Goal: Task Accomplishment & Management: Complete application form

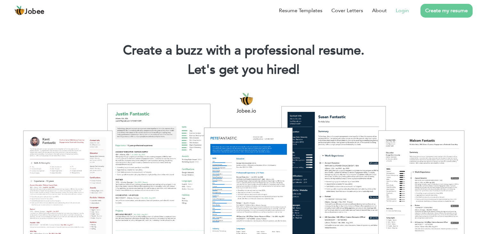
click at [398, 9] on link "Login" at bounding box center [402, 11] width 13 height 8
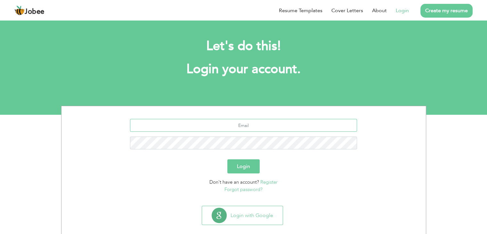
click at [247, 122] on input "text" at bounding box center [243, 125] width 227 height 13
type input "m.naveed.k@hotmail.com"
click at [227, 159] on button "Login" at bounding box center [243, 166] width 32 height 14
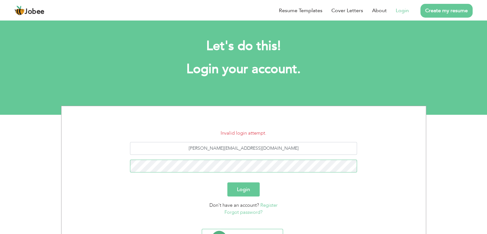
click at [227, 182] on button "Login" at bounding box center [243, 189] width 32 height 14
click at [239, 148] on input "m.naveed.k@hotmail.com" at bounding box center [243, 148] width 227 height 13
type input "author@naveed.ai"
click at [227, 182] on button "Login" at bounding box center [243, 189] width 32 height 14
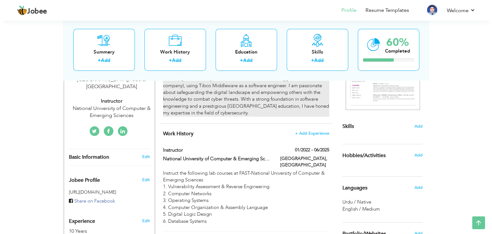
scroll to position [126, 0]
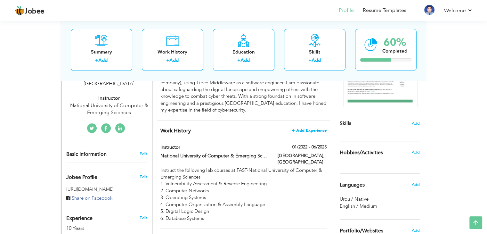
click at [309, 128] on span "+ Add Experience" at bounding box center [309, 130] width 35 height 4
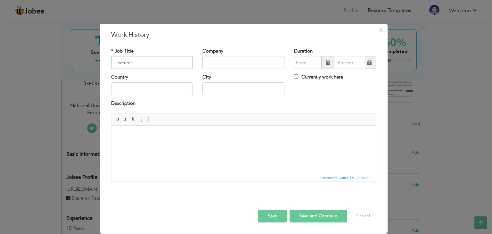
type input "Lecturer"
type input "Air University"
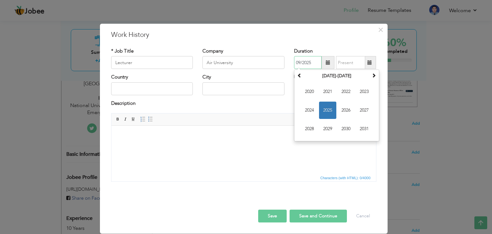
click at [326, 107] on span "2025" at bounding box center [327, 109] width 17 height 17
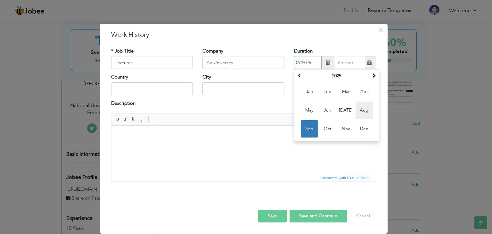
click at [363, 111] on span "Aug" at bounding box center [363, 109] width 17 height 17
type input "08/2025"
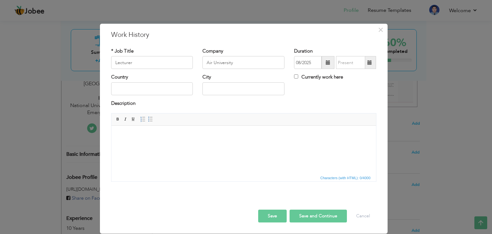
click at [328, 79] on label "Currently work here" at bounding box center [318, 77] width 49 height 7
click at [298, 78] on input "Currently work here" at bounding box center [296, 76] width 4 height 4
checkbox input "true"
click at [183, 91] on input "text" at bounding box center [152, 88] width 82 height 13
type input "Pakistan"
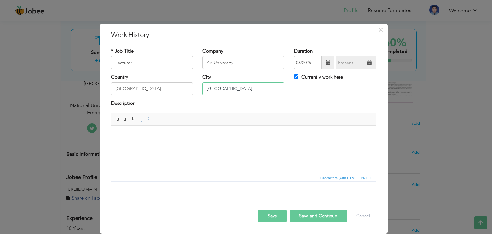
type input "Islamabad"
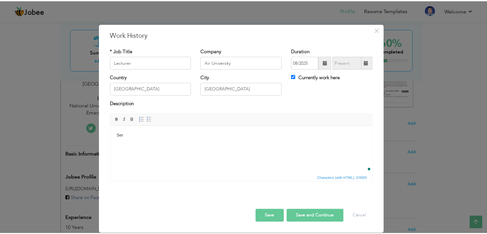
scroll to position [0, 0]
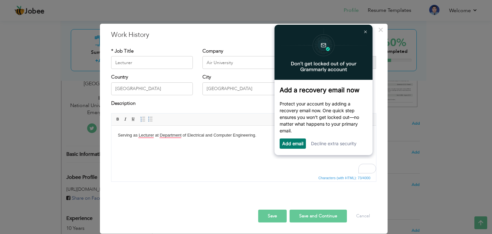
click at [333, 143] on link "Decline extra security" at bounding box center [333, 143] width 45 height 5
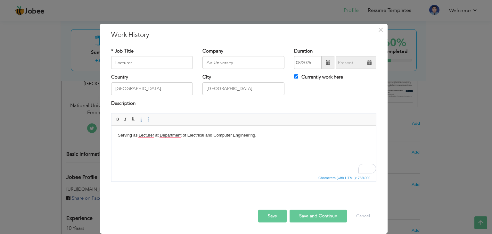
click at [310, 212] on button "Save and Continue" at bounding box center [317, 215] width 57 height 13
checkbox input "false"
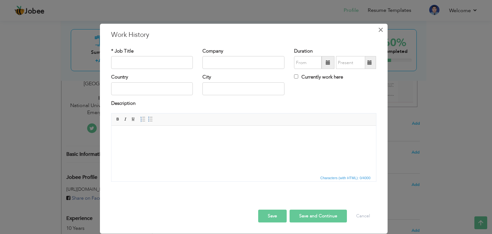
click at [381, 27] on span "×" at bounding box center [380, 30] width 5 height 12
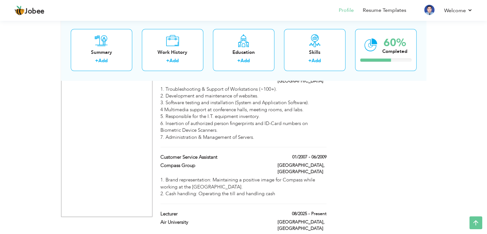
scroll to position [1372, 0]
click at [324, 210] on span at bounding box center [324, 212] width 4 height 4
type input "Lecturer"
type input "Air University"
type input "08/2025"
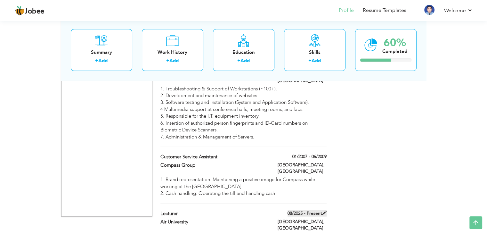
type input "Pakistan"
type input "Islamabad"
checkbox input "true"
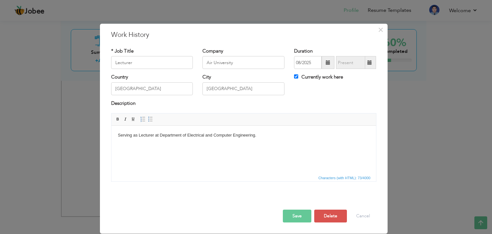
click at [170, 134] on body "Serving as Lecturer at Department of Electrical and Computer Engineering." at bounding box center [243, 135] width 252 height 7
click at [144, 134] on body "Serving as Lecturer at Department of Electrical and Computer Engineering." at bounding box center [243, 135] width 252 height 7
click at [298, 219] on button "Save" at bounding box center [297, 215] width 28 height 13
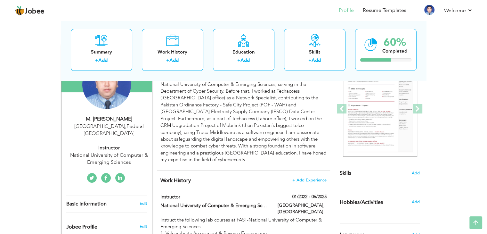
scroll to position [0, 0]
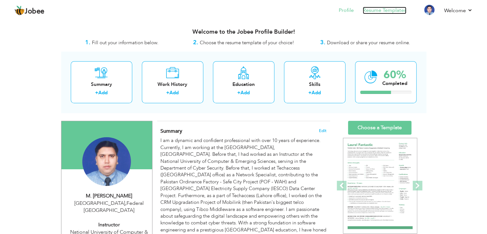
click at [376, 10] on link "Resume Templates" at bounding box center [385, 10] width 44 height 7
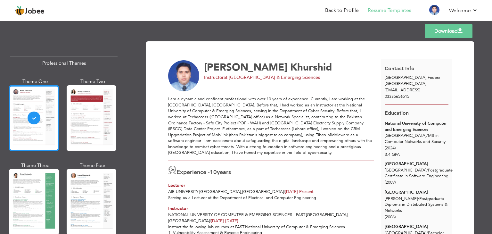
click at [45, 136] on div at bounding box center [34, 118] width 50 height 66
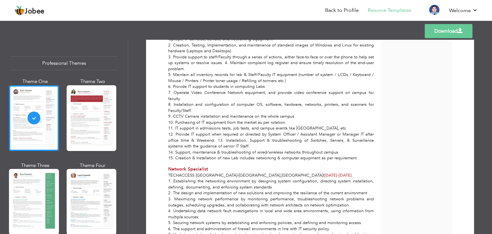
scroll to position [341, 0]
click at [348, 9] on link "Back to Profile" at bounding box center [342, 10] width 34 height 7
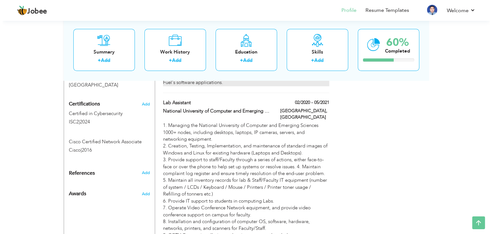
scroll to position [430, 0]
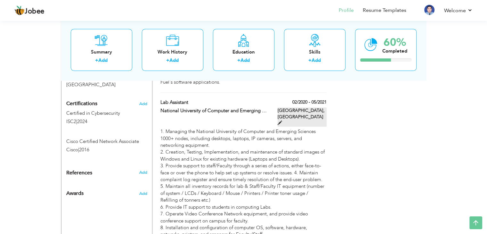
click at [282, 120] on span at bounding box center [280, 122] width 4 height 4
type input "Lab Assistant"
type input "National University of Computer and Emerging Sciences"
type input "02/2020"
type input "05/2021"
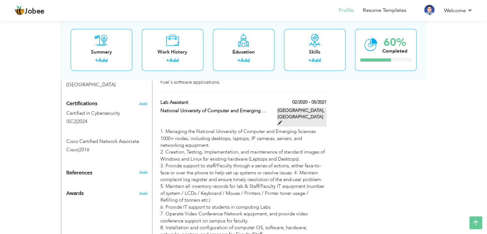
type input "[GEOGRAPHIC_DATA]"
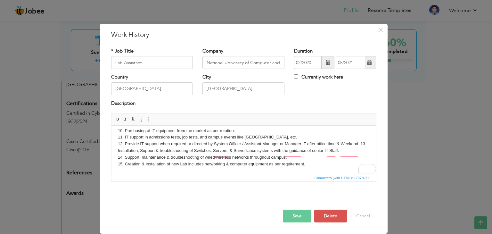
scroll to position [85, 0]
click at [360, 218] on button "Cancel" at bounding box center [363, 215] width 27 height 13
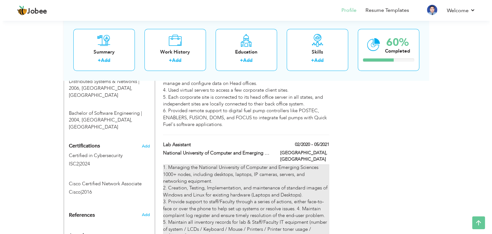
scroll to position [389, 0]
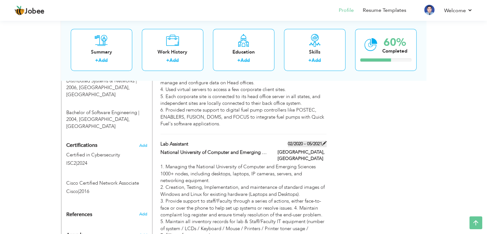
click at [324, 141] on span at bounding box center [324, 143] width 4 height 4
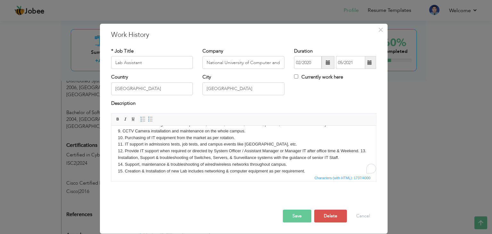
scroll to position [78, 0]
click at [119, 158] on body "1. Managing the National University of Computer and Emerging Sciences 1000+ nod…" at bounding box center [243, 113] width 252 height 120
click at [299, 218] on button "Save" at bounding box center [297, 215] width 28 height 13
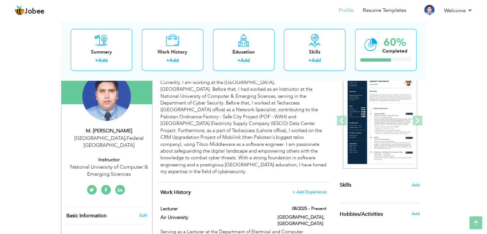
scroll to position [0, 0]
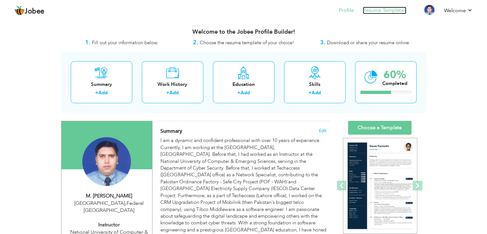
click at [378, 13] on link "Resume Templates" at bounding box center [385, 10] width 44 height 7
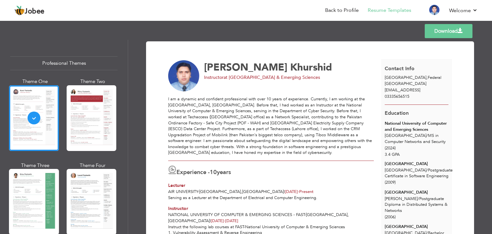
click at [447, 31] on link "Download" at bounding box center [448, 31] width 48 height 14
click at [273, 75] on span "at National University of Computer & Emerging Sciences" at bounding box center [271, 77] width 96 height 6
click at [349, 6] on li "Back to Profile" at bounding box center [337, 10] width 43 height 17
click at [347, 11] on link "Back to Profile" at bounding box center [342, 10] width 34 height 7
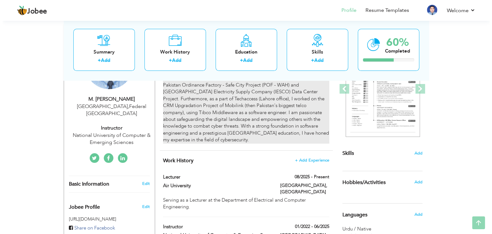
scroll to position [97, 0]
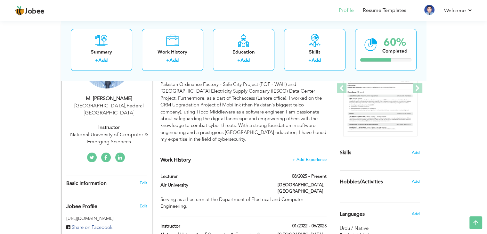
click at [127, 131] on div "National University of Computer & Emerging Sciences" at bounding box center [109, 138] width 86 height 15
type input "[PERSON_NAME]"
type input "Khurshid"
type input "03335656515"
select select "number:166"
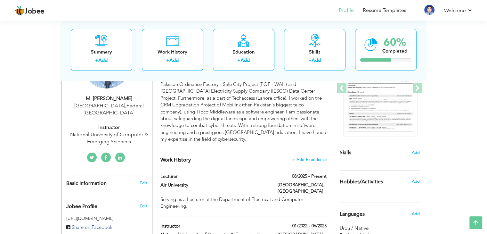
type input "Federal"
type input "[GEOGRAPHIC_DATA]"
select select "number:12"
type input "National University of Computer & Emerging Sciences"
type input "Instructor"
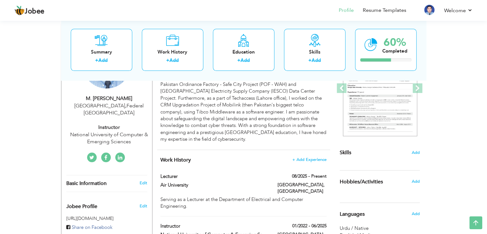
type input "https://www.linkedin.com/in/authornaveed/"
type input "https://www.x.com/AuthorNaveed"
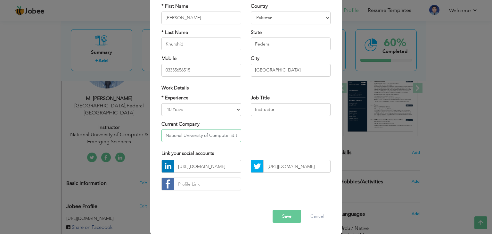
scroll to position [0, 36]
drag, startPoint x: 165, startPoint y: 135, endPoint x: 253, endPoint y: 153, distance: 90.5
click at [253, 153] on div "Contact Information * First Name M. Naveed * Last Name Khurshid Mobile 03335656…" at bounding box center [246, 92] width 179 height 205
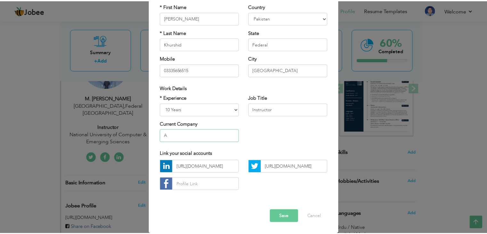
scroll to position [0, 0]
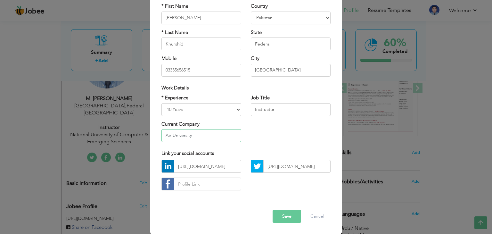
type input "Air University"
type input "Lecturer"
click at [286, 214] on button "Save" at bounding box center [286, 216] width 28 height 13
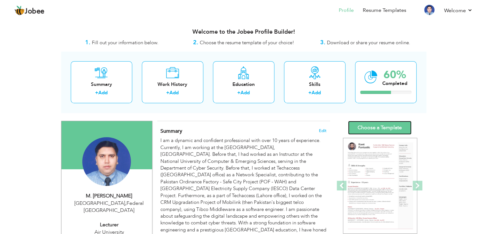
click at [358, 125] on link "Choose a Template" at bounding box center [379, 128] width 63 height 14
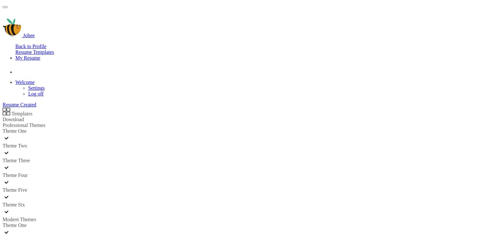
click at [24, 117] on link "Download" at bounding box center [13, 119] width 21 height 5
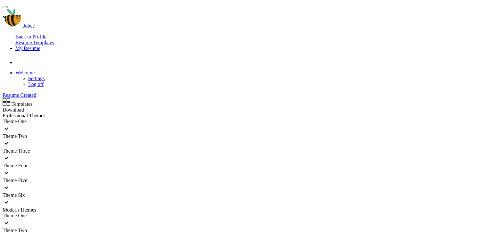
click at [24, 107] on link "Download" at bounding box center [13, 109] width 21 height 5
click at [479, 8] on div "Jobee Back to Profile Resume Templates Resume Templates Cover Letters About My …" at bounding box center [246, 53] width 487 height 90
click at [44, 81] on link "Log off" at bounding box center [35, 83] width 15 height 5
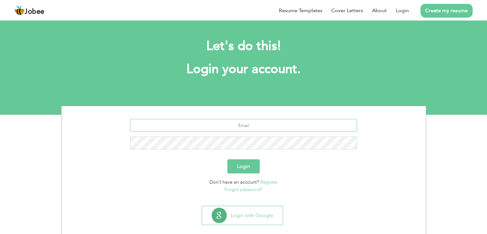
click at [242, 119] on input "text" at bounding box center [243, 125] width 227 height 13
type input "author@naveed.ai"
click at [227, 159] on button "Login" at bounding box center [243, 166] width 32 height 14
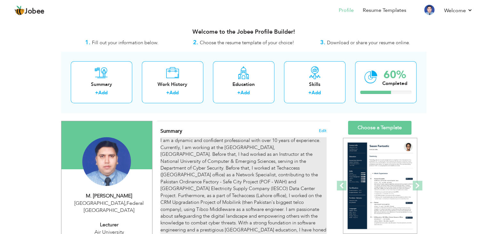
click at [190, 159] on div "I am a dynamic and confident professional with over 10 years of experience. Cur…" at bounding box center [243, 188] width 166 height 103
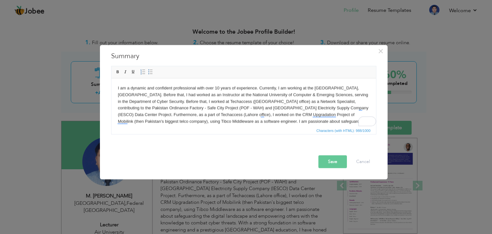
click at [307, 94] on body "I am a dynamic and confident professional with over 10 years of experience. Cur…" at bounding box center [243, 111] width 252 height 53
click at [325, 165] on button "Save" at bounding box center [332, 161] width 28 height 13
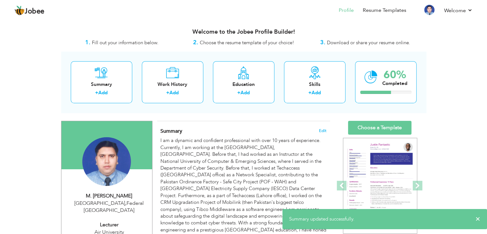
click at [318, 130] on h4 "Summary Edit" at bounding box center [243, 131] width 166 height 6
click at [323, 128] on span "Edit" at bounding box center [323, 130] width 8 height 4
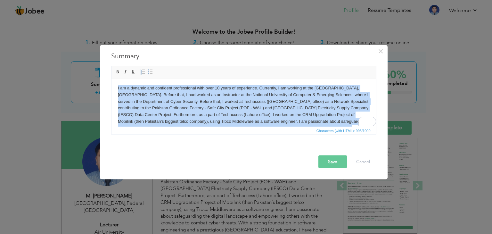
copy body "I am a dynamic and confident professional with over 10 years of experience. Cur…"
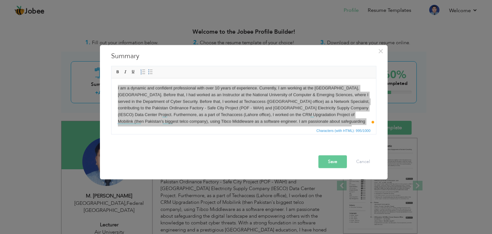
click at [337, 162] on button "Save" at bounding box center [332, 161] width 28 height 13
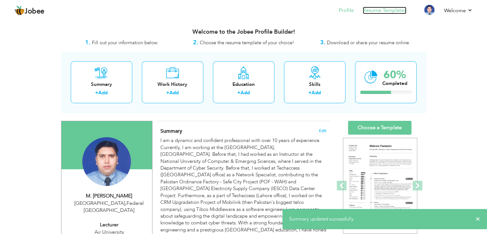
click at [378, 9] on link "Resume Templates" at bounding box center [385, 10] width 44 height 7
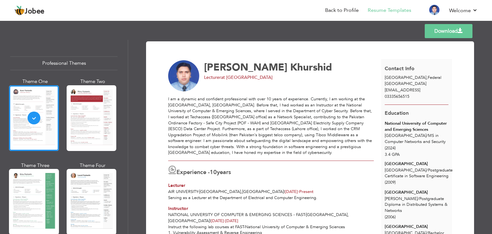
click at [444, 31] on link "Download" at bounding box center [448, 31] width 48 height 14
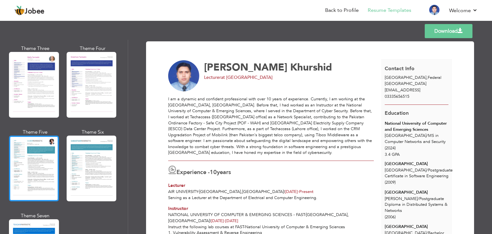
scroll to position [865, 0]
click at [38, 148] on div at bounding box center [34, 169] width 50 height 66
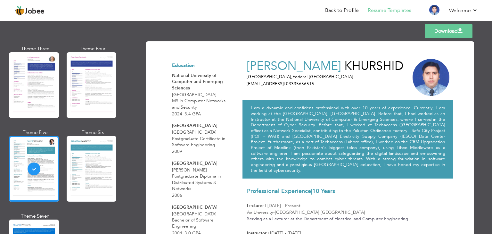
click at [438, 31] on link "Download" at bounding box center [448, 31] width 48 height 14
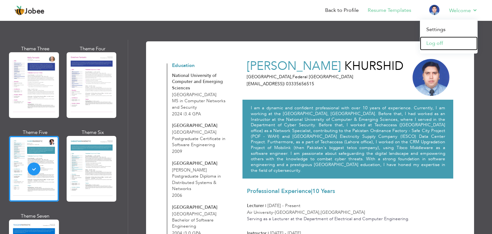
click at [436, 49] on link "Log off" at bounding box center [449, 43] width 58 height 14
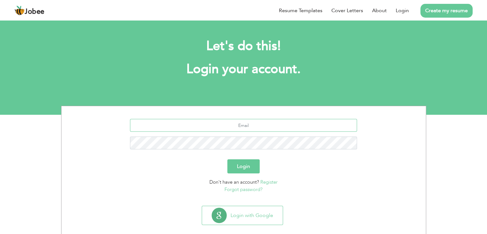
click at [276, 123] on input "text" at bounding box center [243, 125] width 227 height 13
type input "[EMAIL_ADDRESS]"
click at [227, 159] on button "Login" at bounding box center [243, 166] width 32 height 14
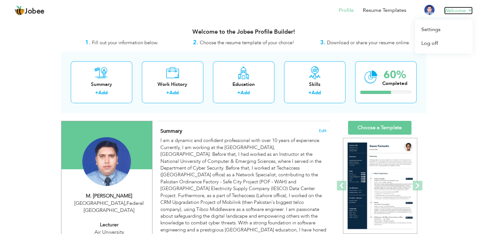
click at [462, 8] on link "Welcome" at bounding box center [458, 11] width 28 height 8
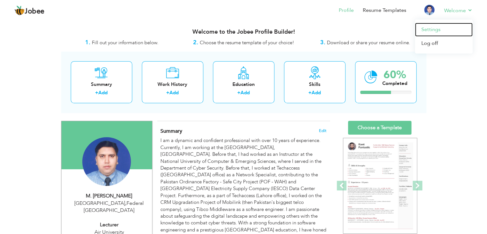
click at [436, 31] on link "Settings" at bounding box center [444, 30] width 58 height 14
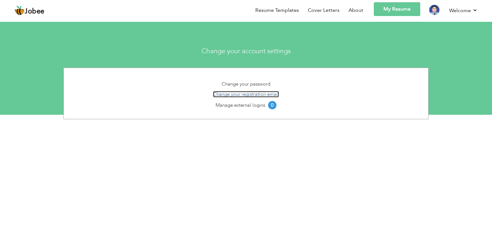
click at [246, 95] on link "Change your registration email" at bounding box center [246, 94] width 66 height 6
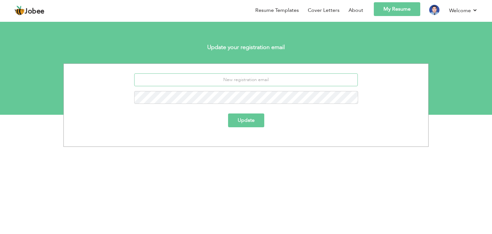
click at [245, 78] on input "email" at bounding box center [246, 79] width 224 height 13
type input "naveed.khurshid@au.edu.pk"
click at [245, 119] on button "Update" at bounding box center [246, 120] width 36 height 14
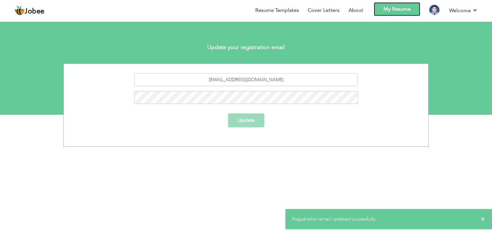
click at [391, 7] on link "My Resume" at bounding box center [397, 9] width 46 height 14
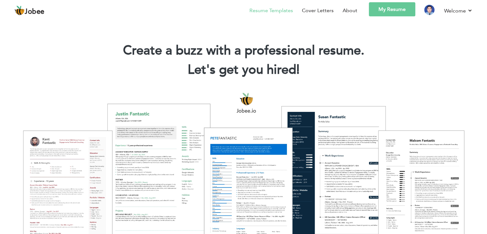
click at [287, 12] on link "Resume Templates" at bounding box center [271, 11] width 44 height 8
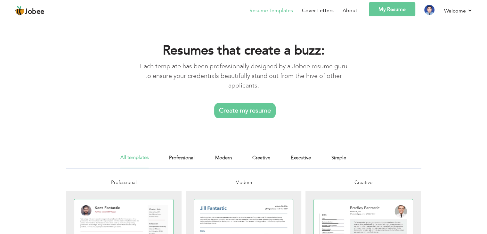
click at [251, 110] on link "Create my resume" at bounding box center [244, 110] width 61 height 15
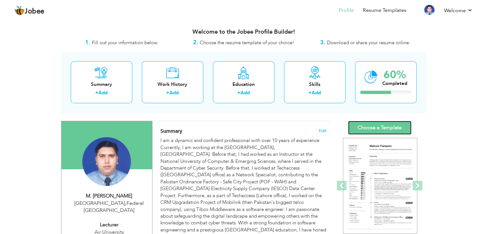
click at [373, 131] on link "Choose a Template" at bounding box center [379, 128] width 63 height 14
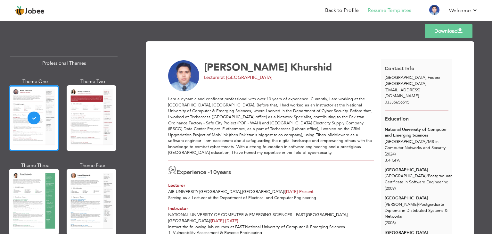
click at [437, 30] on link "Download" at bounding box center [448, 31] width 48 height 14
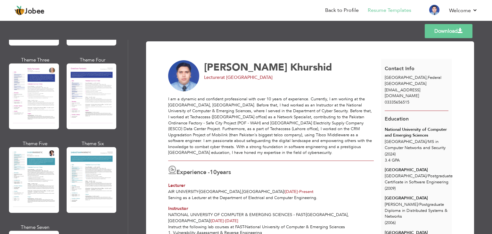
scroll to position [854, 0]
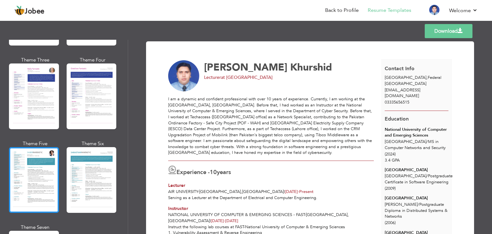
click at [41, 163] on div at bounding box center [34, 180] width 50 height 66
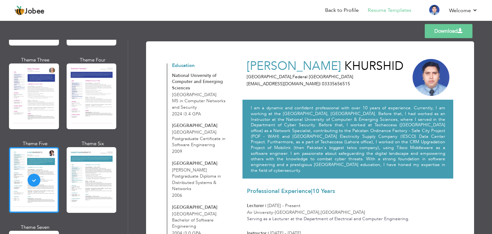
click at [443, 30] on link "Download" at bounding box center [448, 31] width 48 height 14
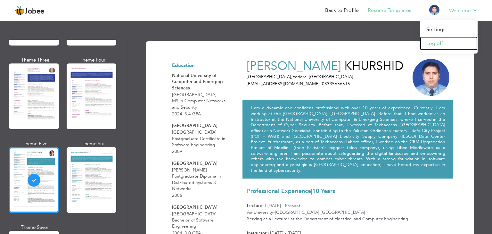
click at [438, 44] on link "Log off" at bounding box center [449, 43] width 58 height 14
